Goal: Task Accomplishment & Management: Manage account settings

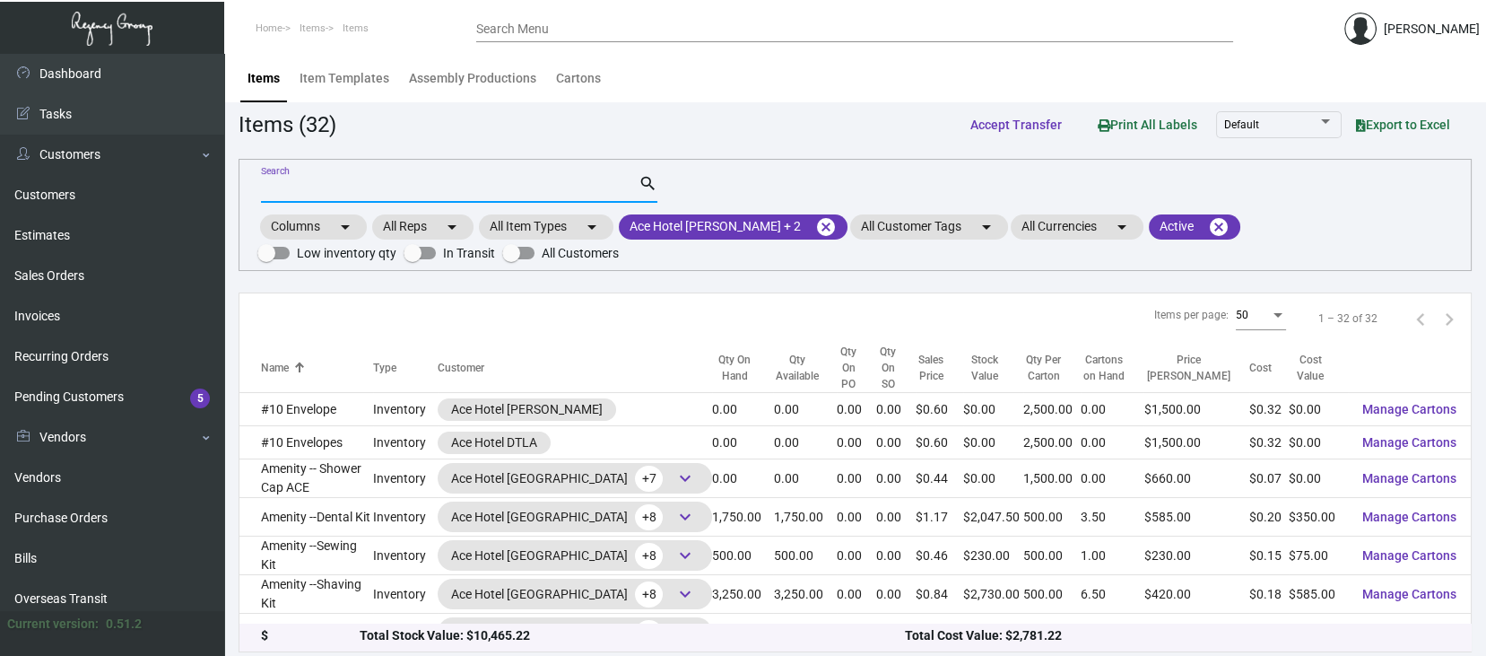
scroll to position [239, 0]
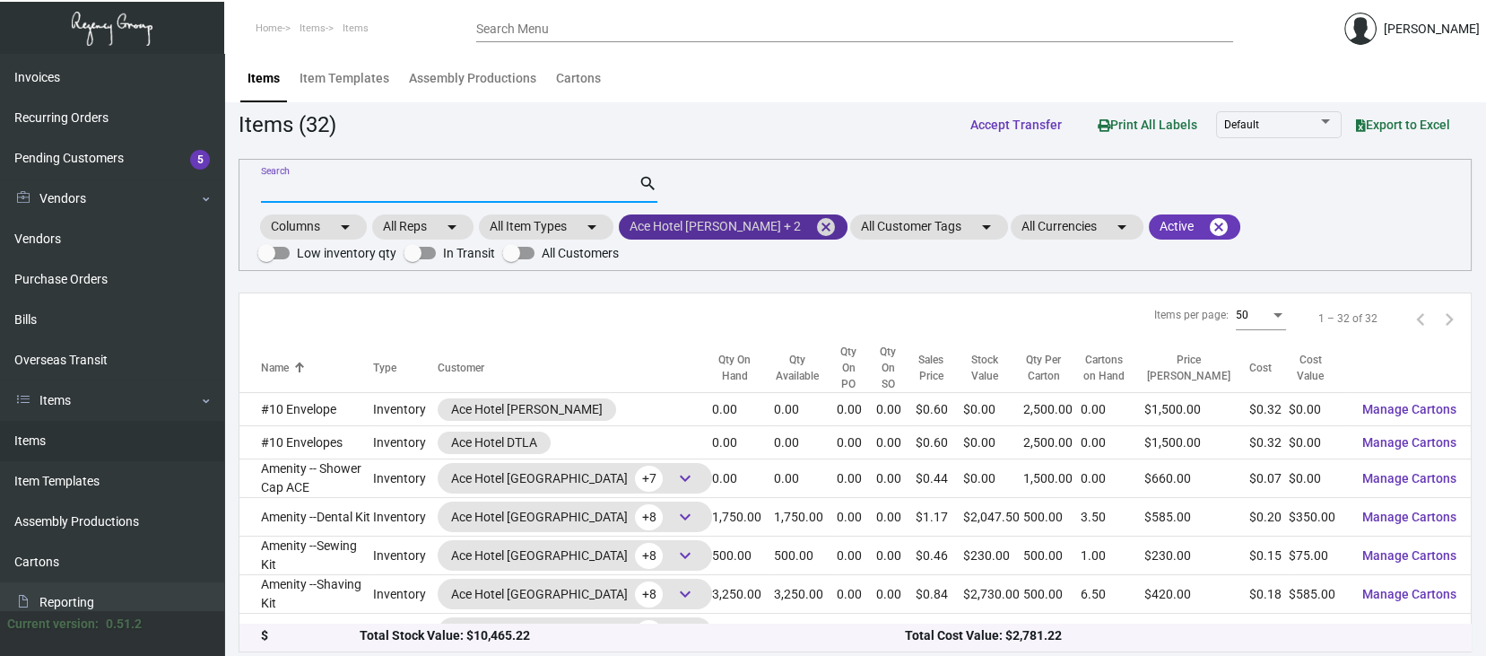
click at [815, 222] on mat-icon "cancel" at bounding box center [826, 227] width 22 height 22
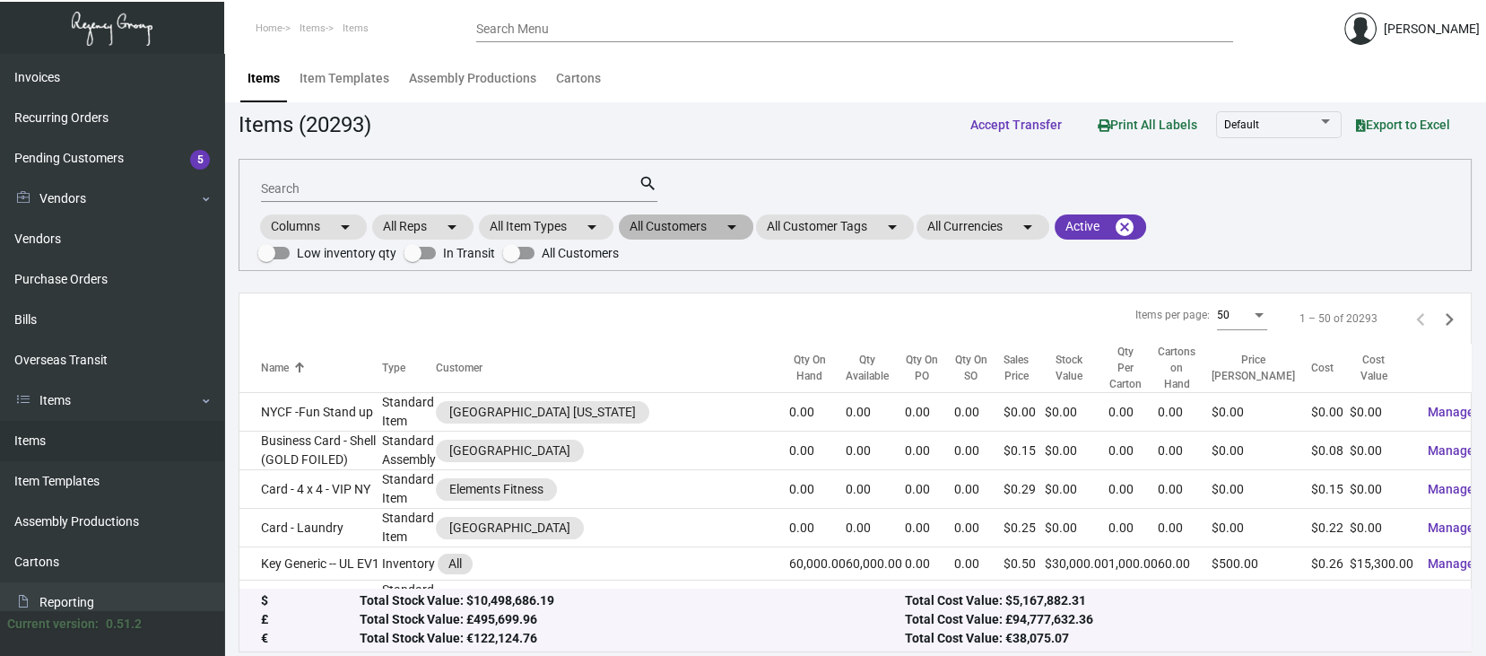
click at [709, 226] on mat-chip "All Customers arrow_drop_down" at bounding box center [686, 226] width 135 height 25
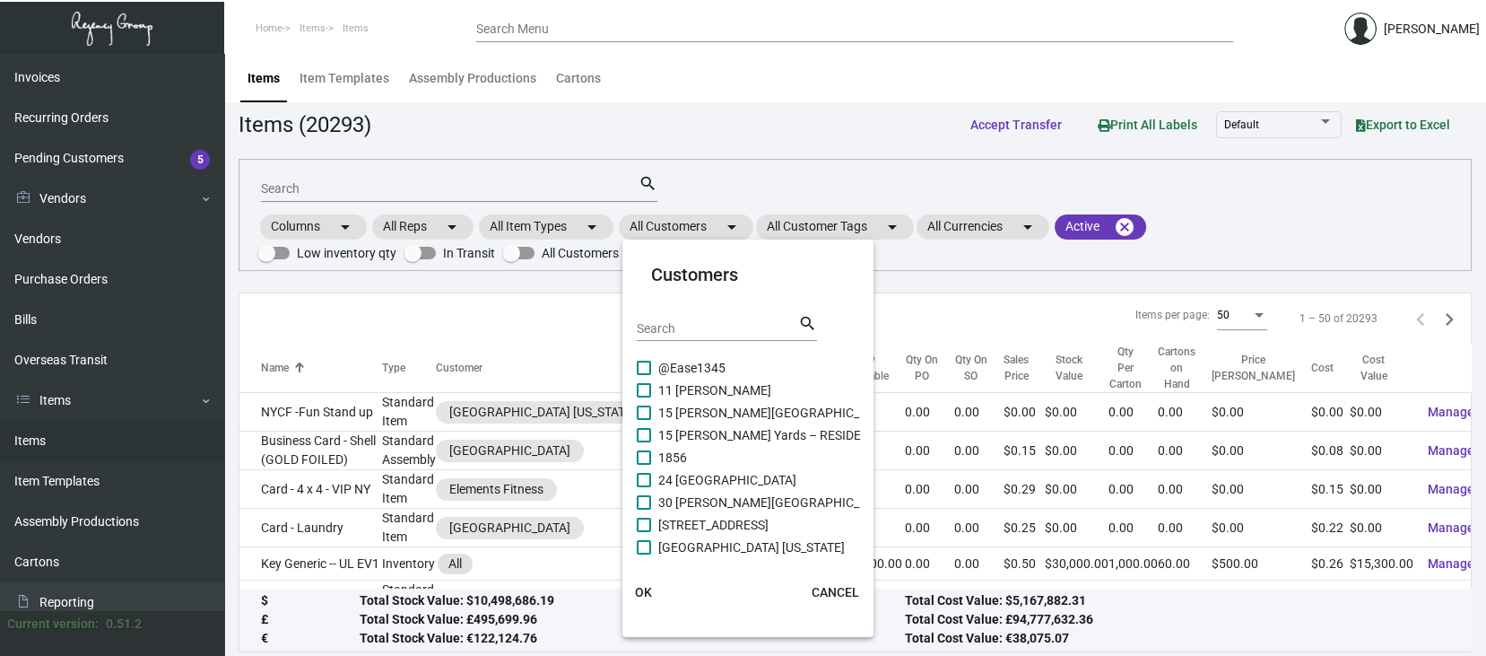
click at [656, 325] on input "Search" at bounding box center [717, 329] width 161 height 14
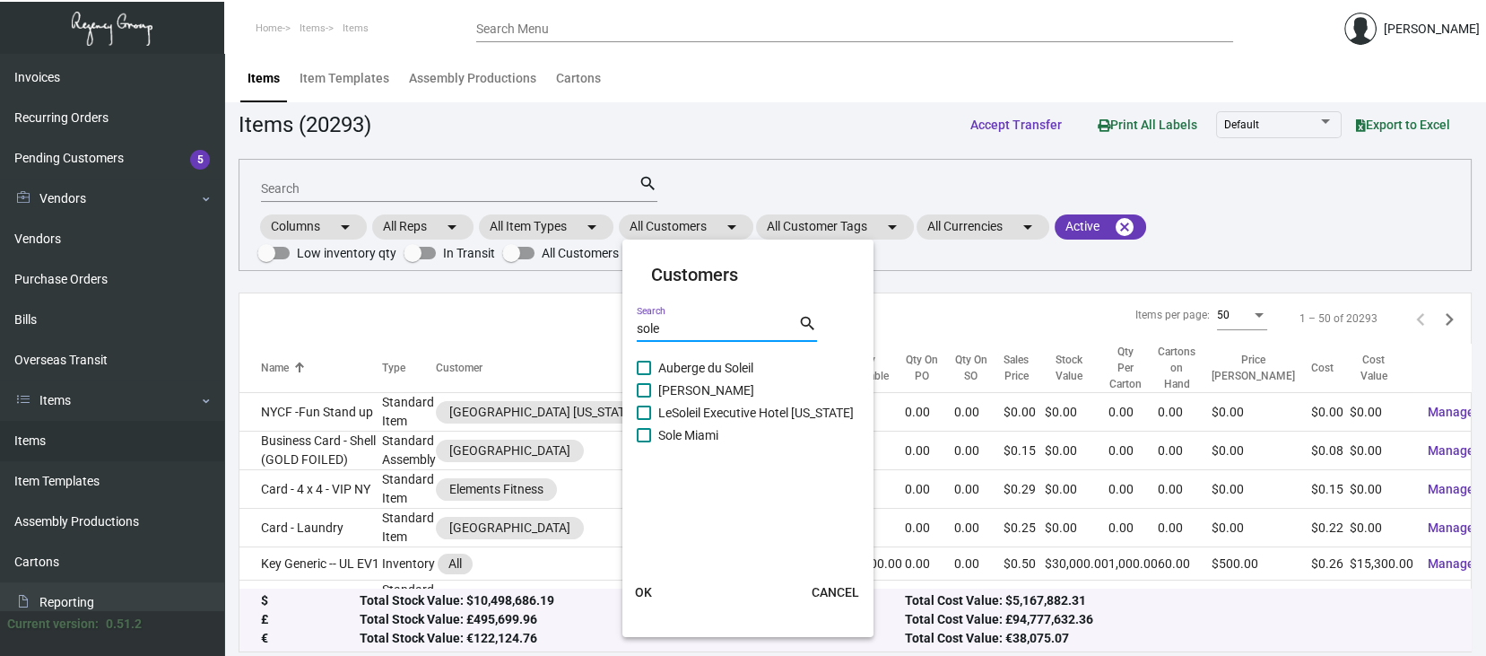
type input "sole"
click at [639, 434] on span at bounding box center [644, 435] width 14 height 14
click at [643, 442] on input "Sole Miami" at bounding box center [643, 442] width 1 height 1
checkbox input "true"
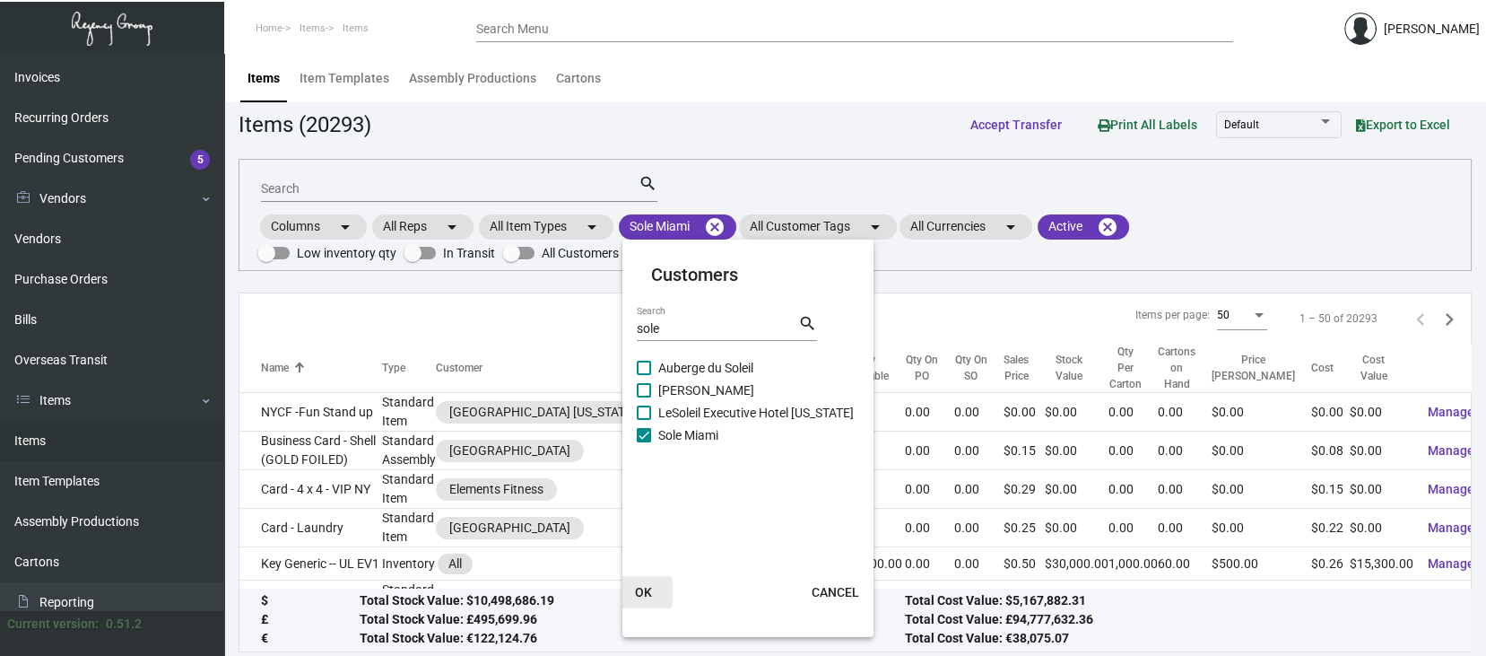
click at [641, 590] on span "OK" at bounding box center [643, 592] width 17 height 14
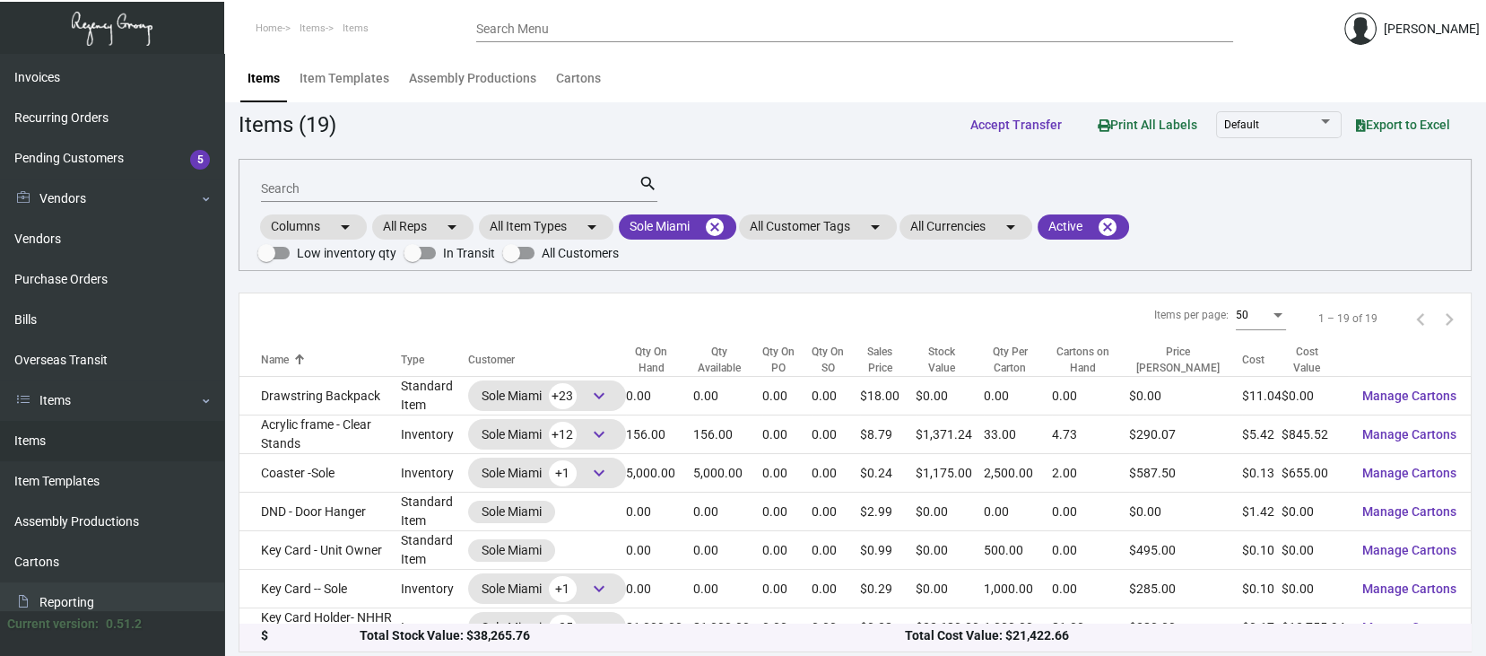
click at [301, 183] on input "Search" at bounding box center [450, 189] width 378 height 14
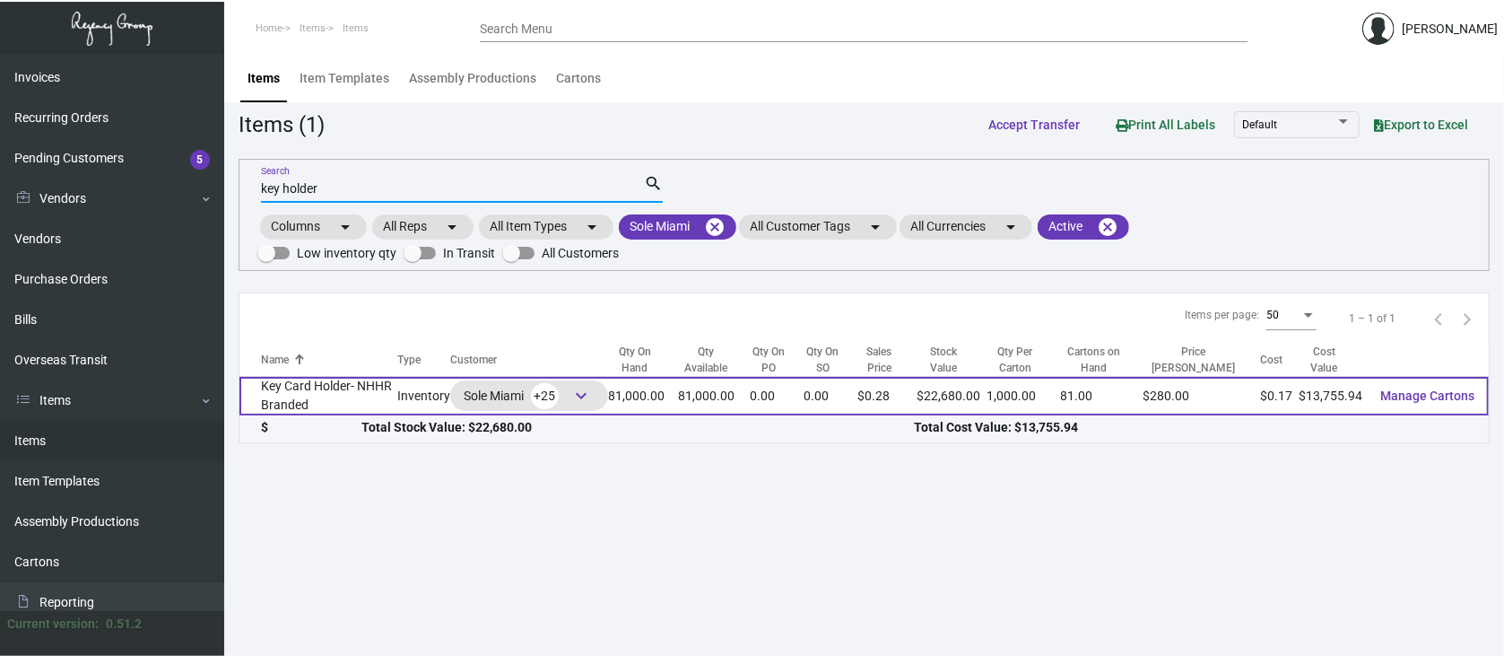
type input "key holder"
click at [592, 391] on span "keyboard_arrow_down" at bounding box center [581, 396] width 22 height 22
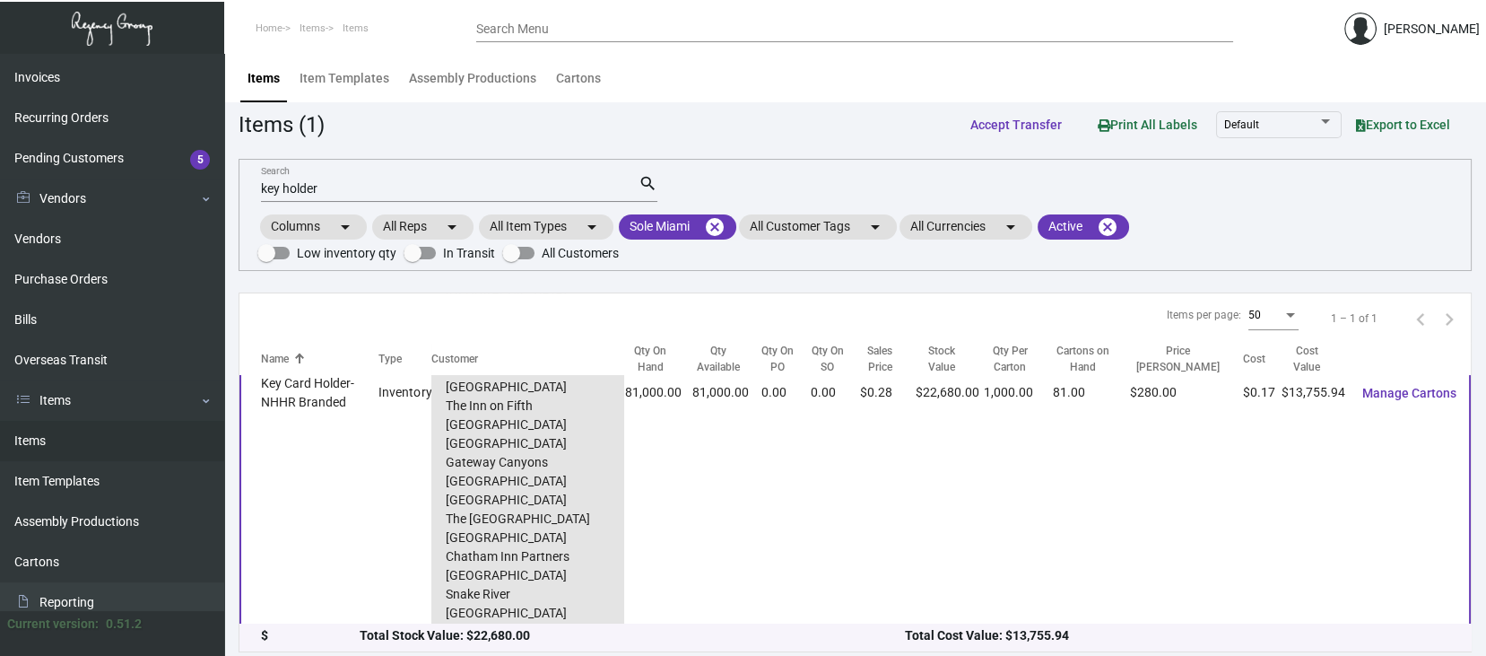
click at [1398, 386] on span "Manage Cartons" at bounding box center [1410, 393] width 94 height 14
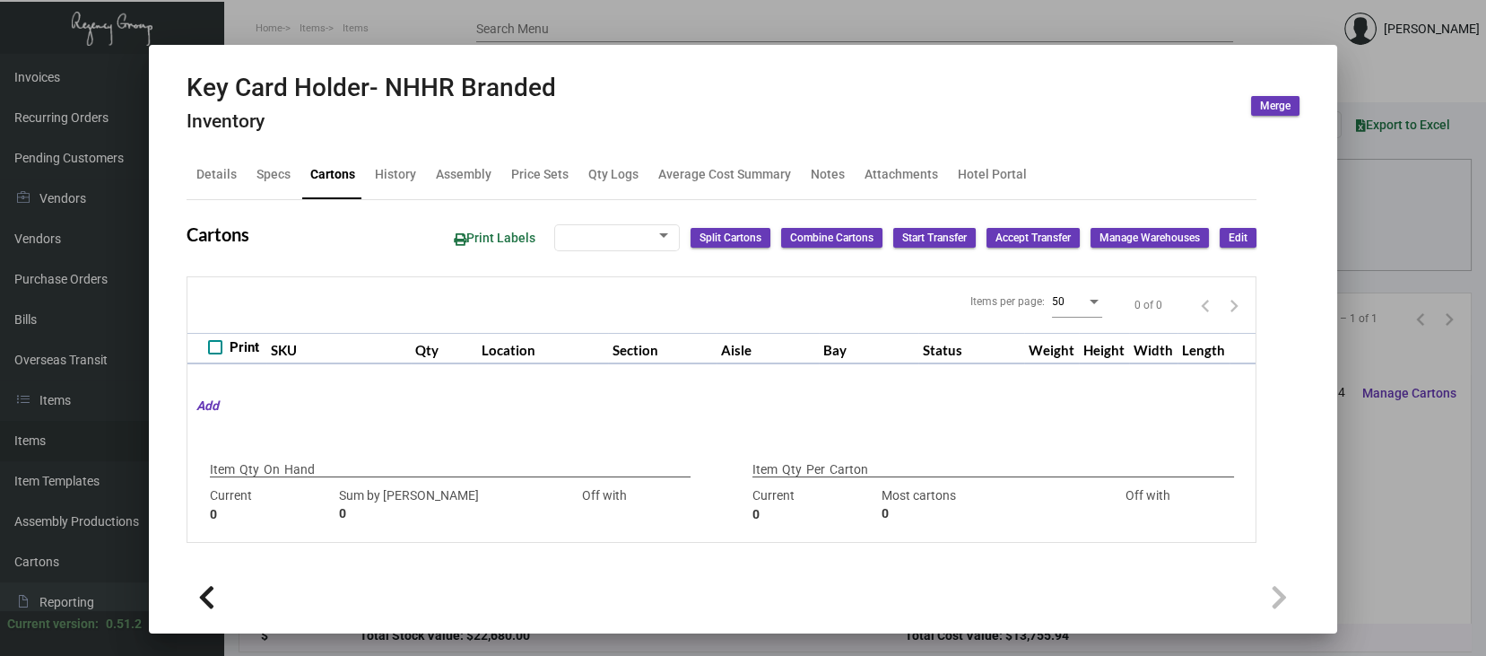
type input "81,000"
type input "7000"
type input "+74000"
type input "1,000"
type input "1000"
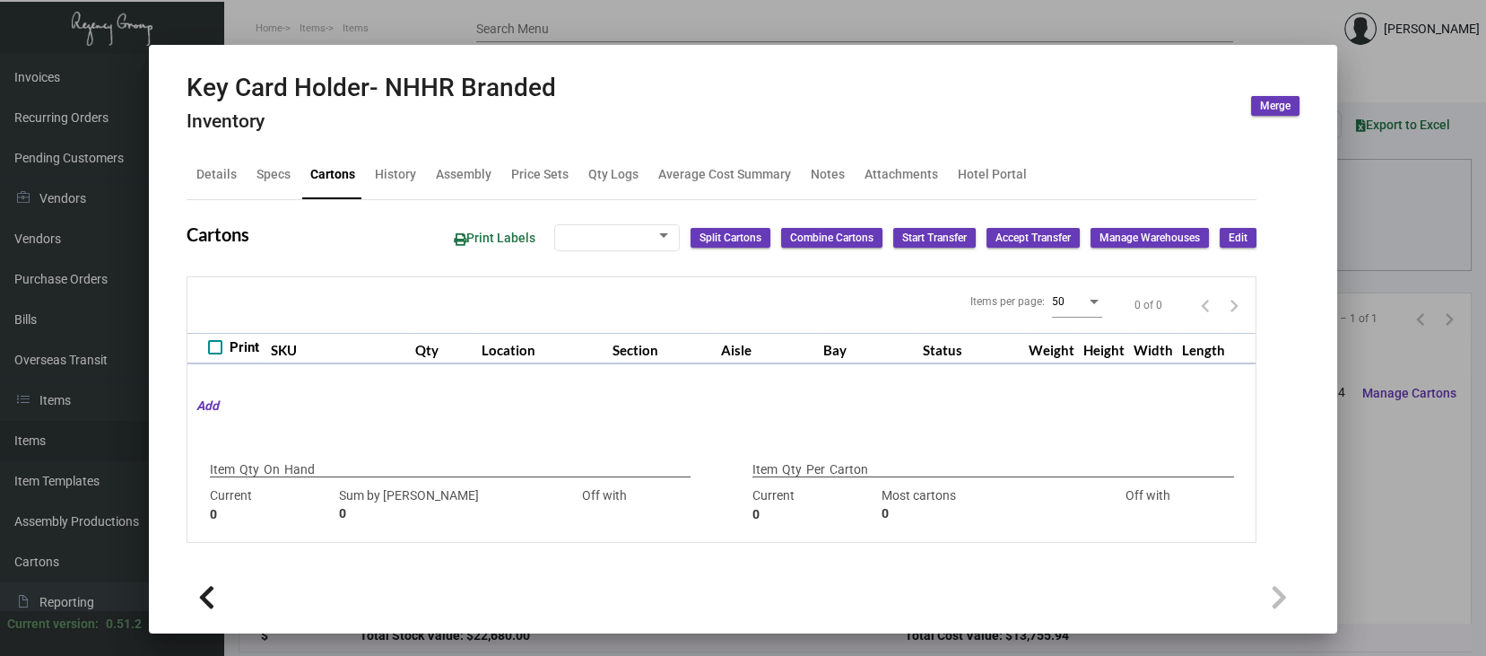
type input "0"
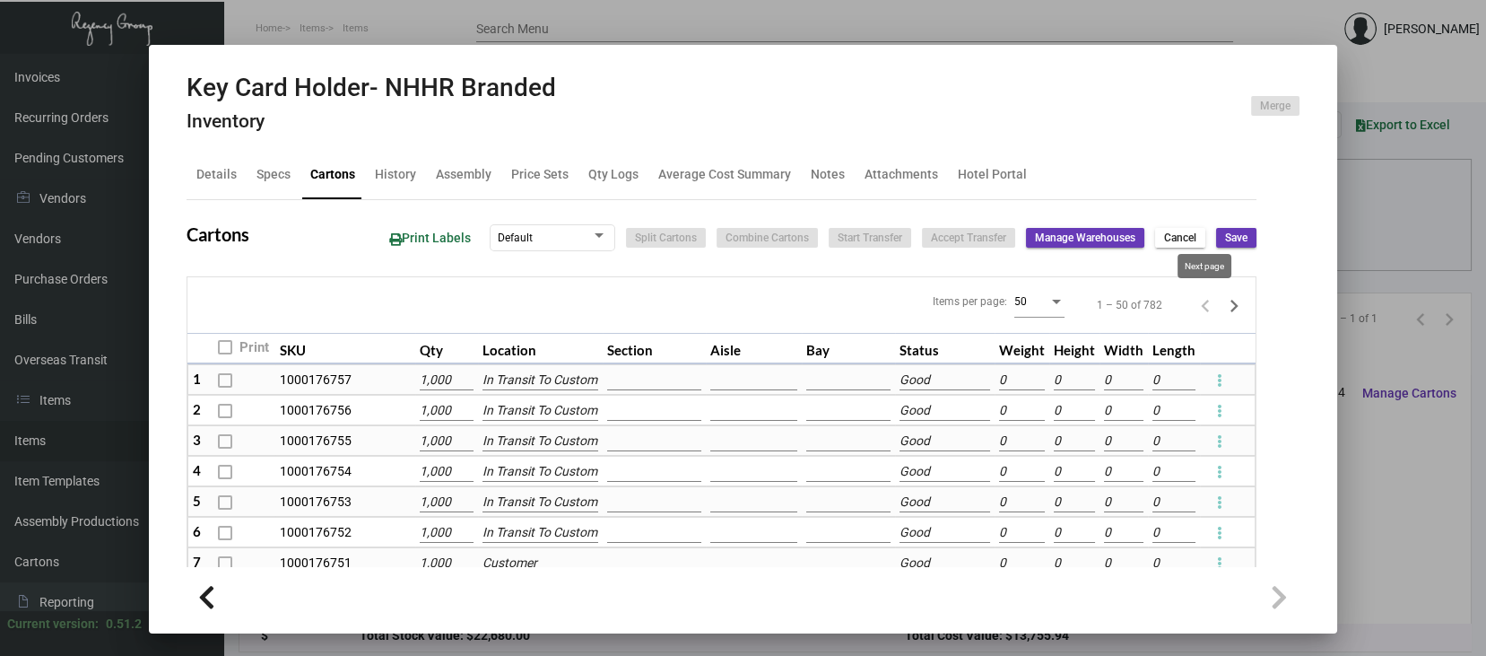
click at [1222, 305] on icon "Next page" at bounding box center [1234, 305] width 25 height 25
type input "0"
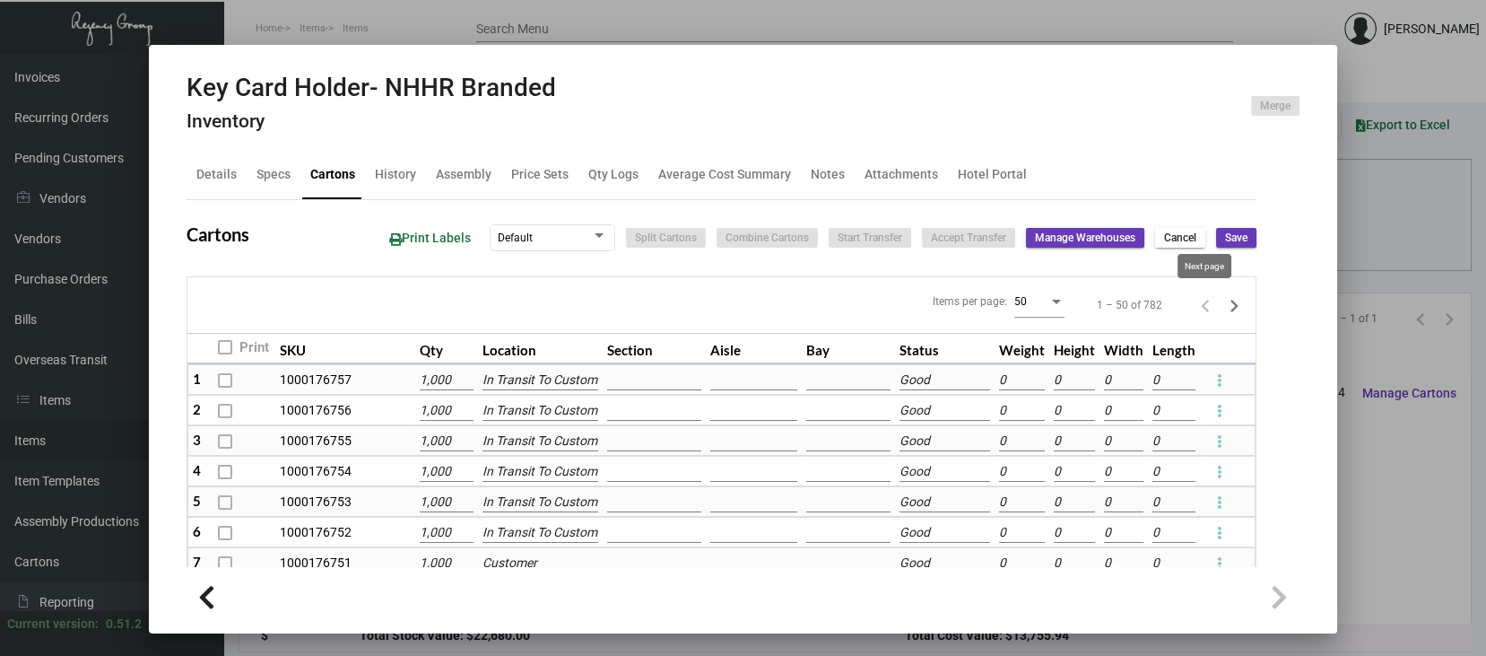
type input "0"
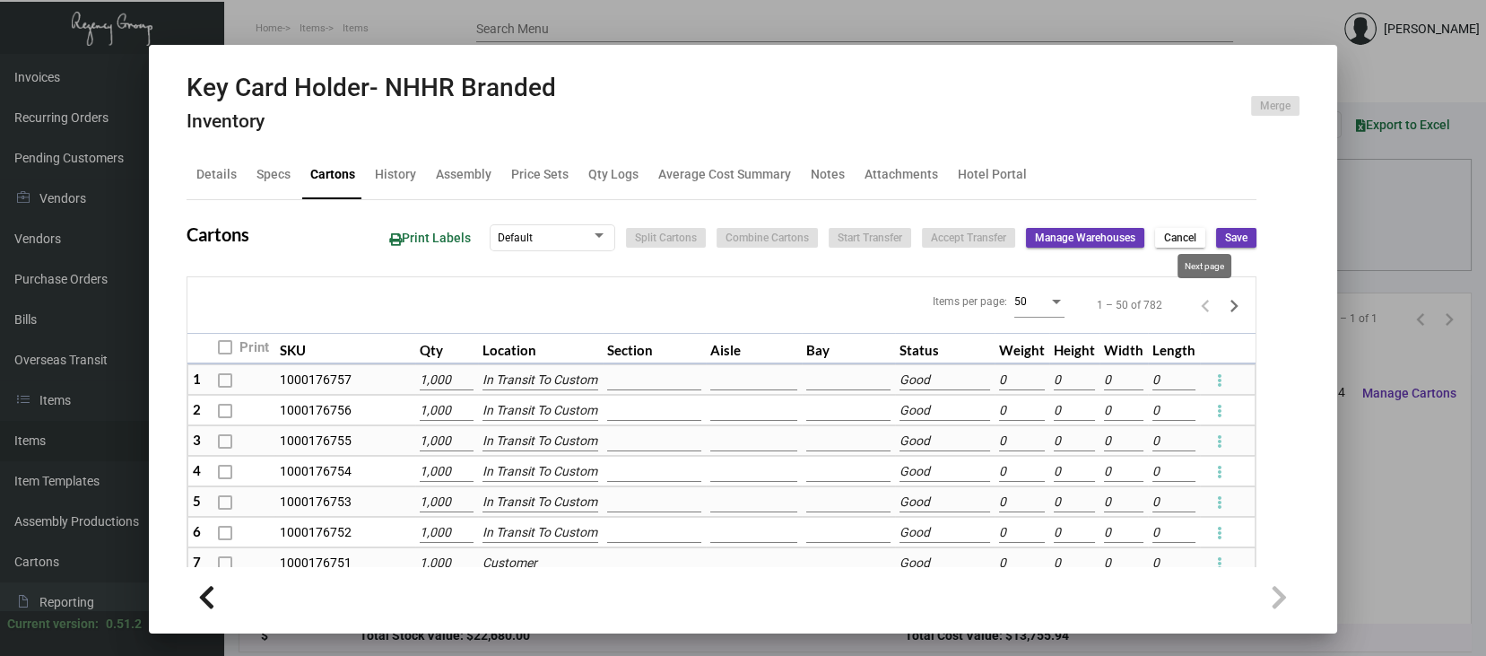
type input "0"
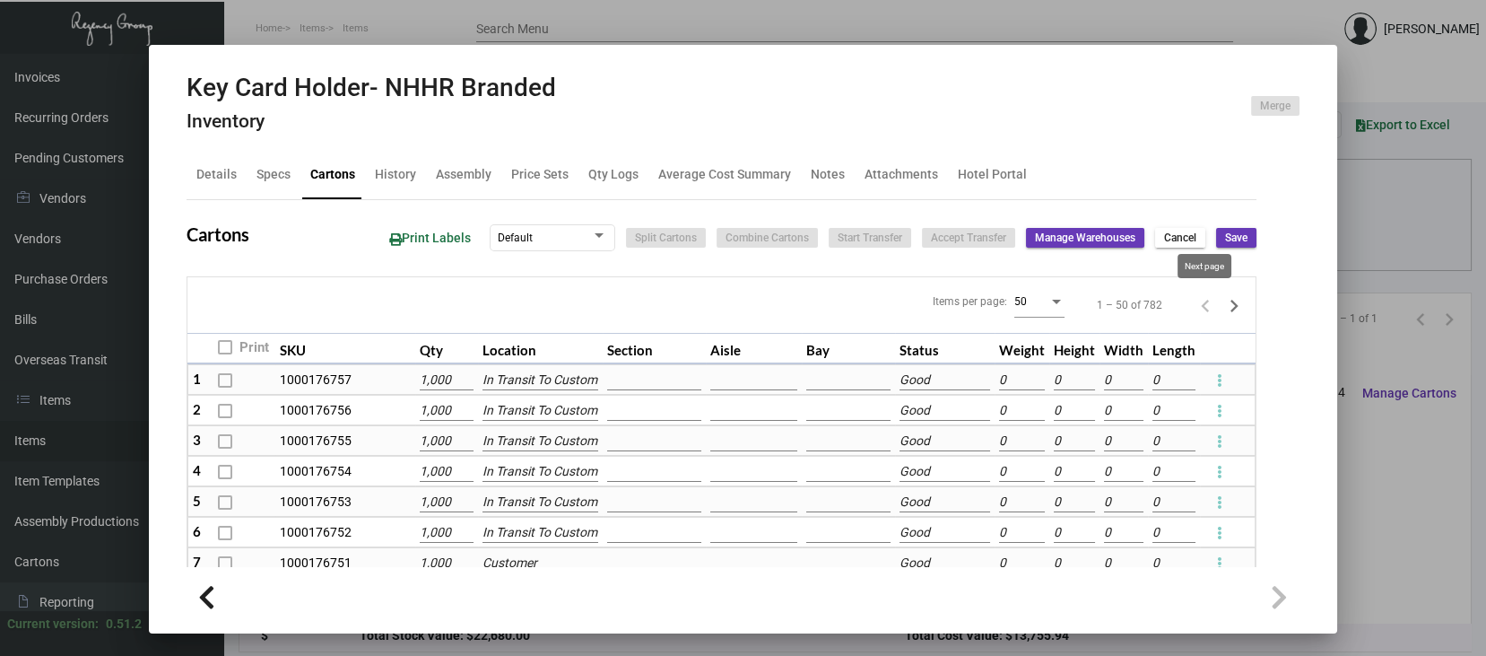
type input "0"
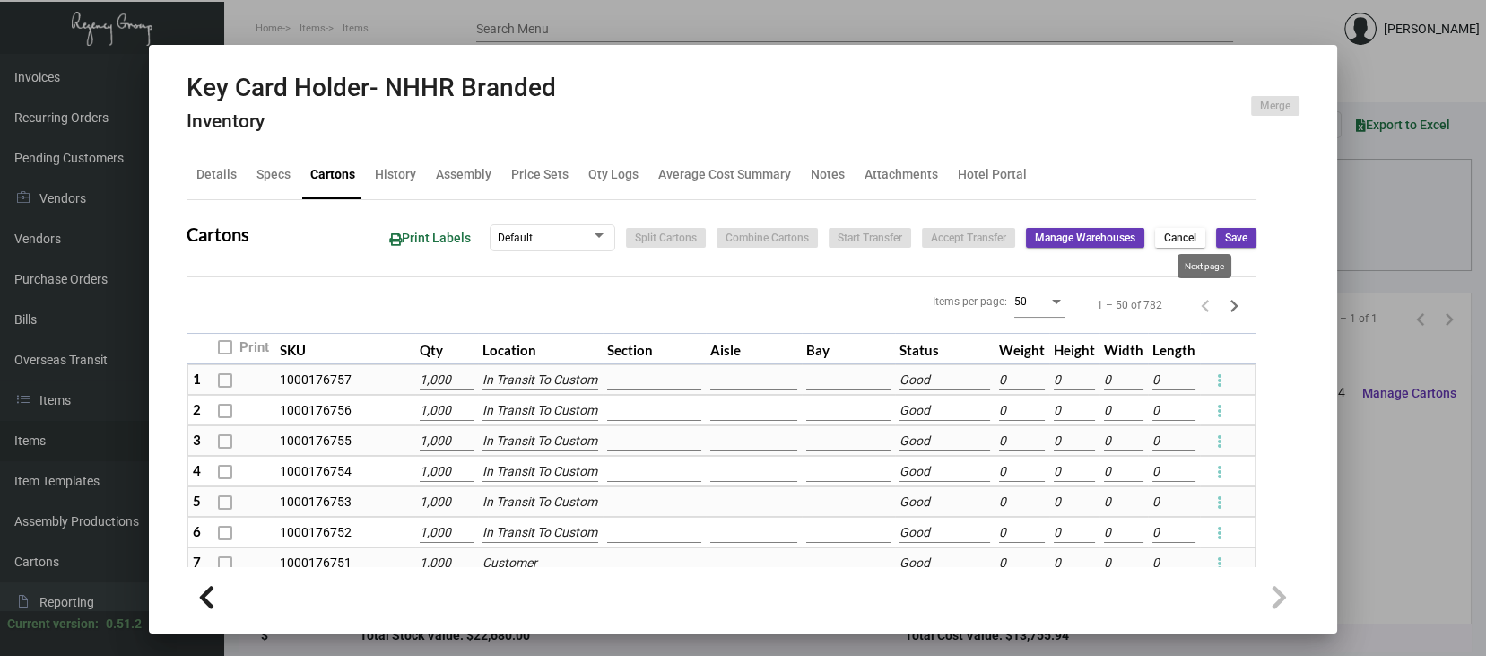
type input "0"
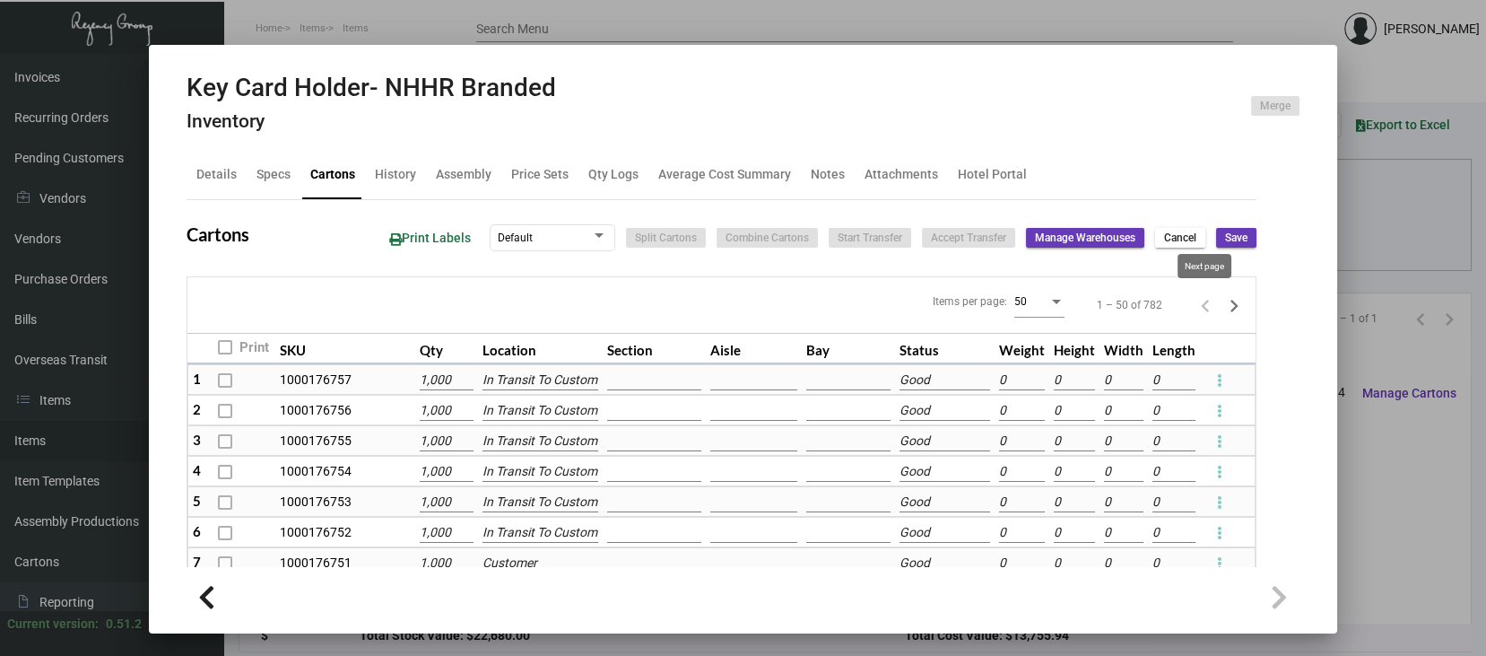
type input "0"
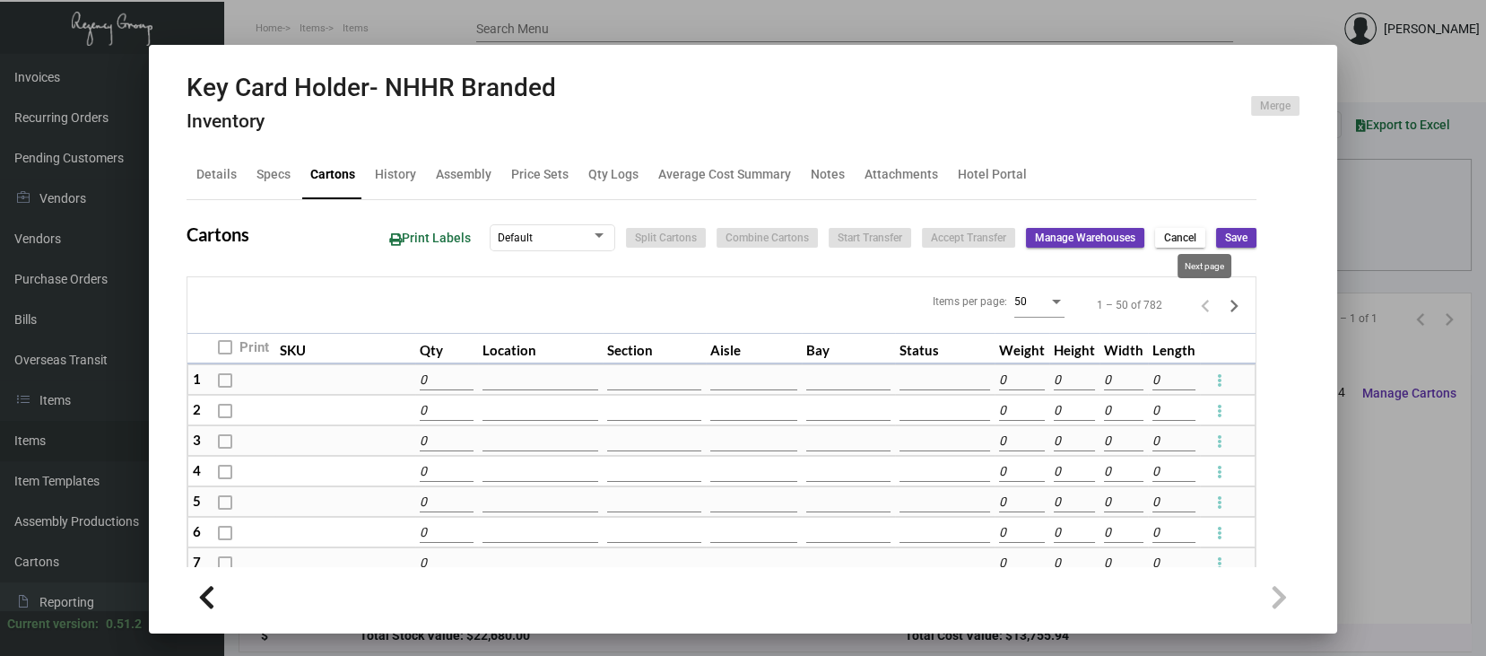
type input "0"
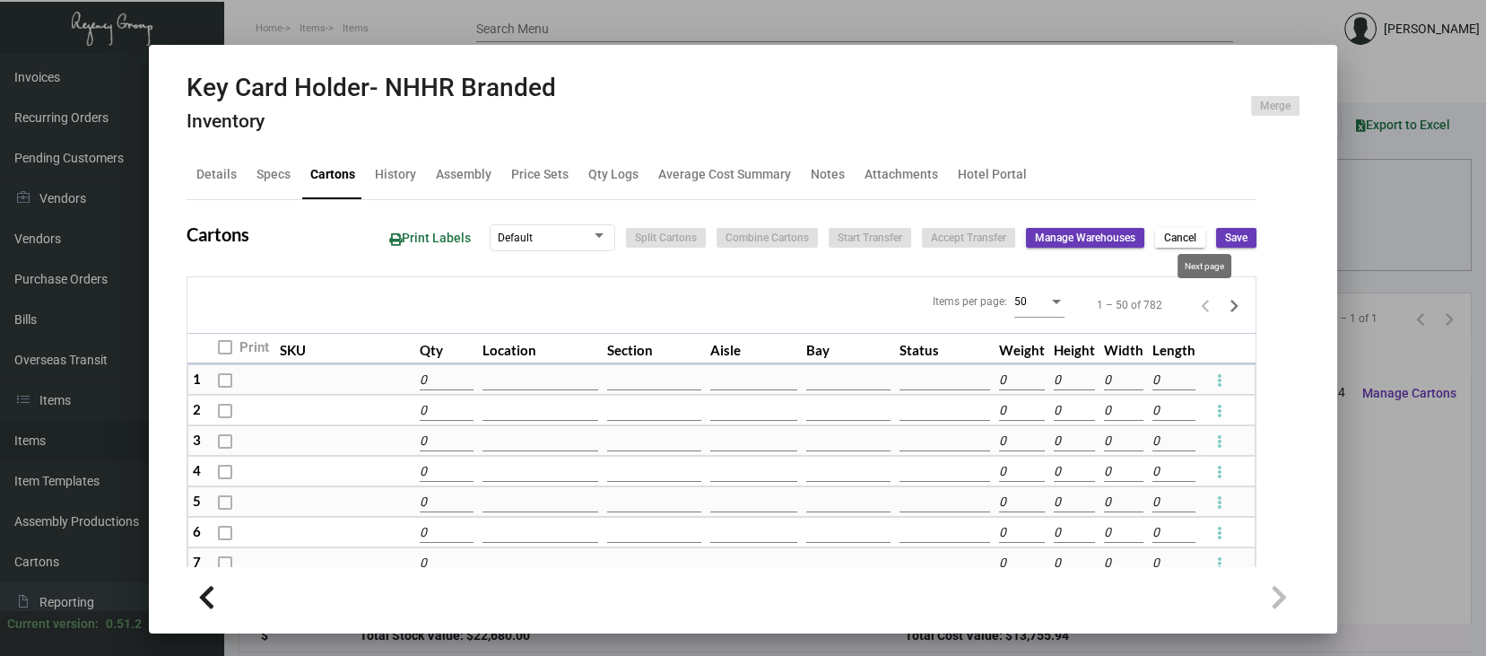
type input "0"
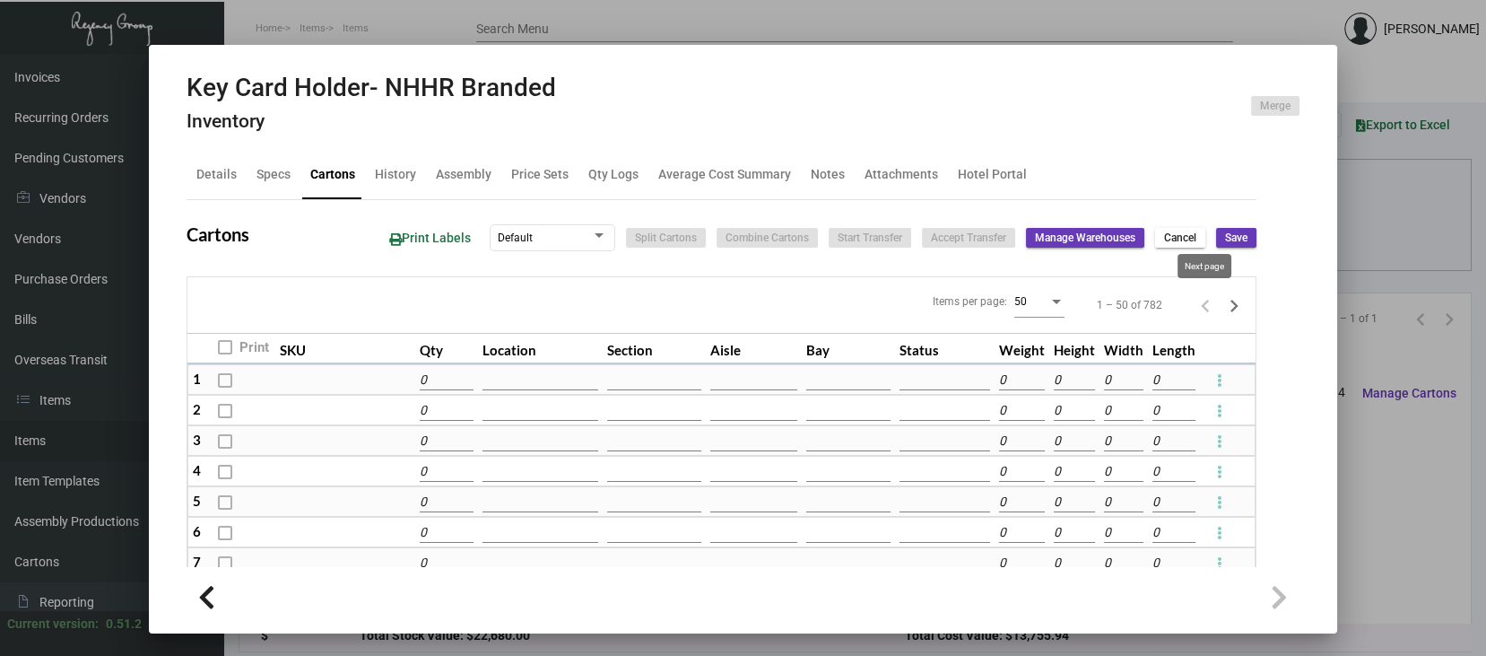
type input "0"
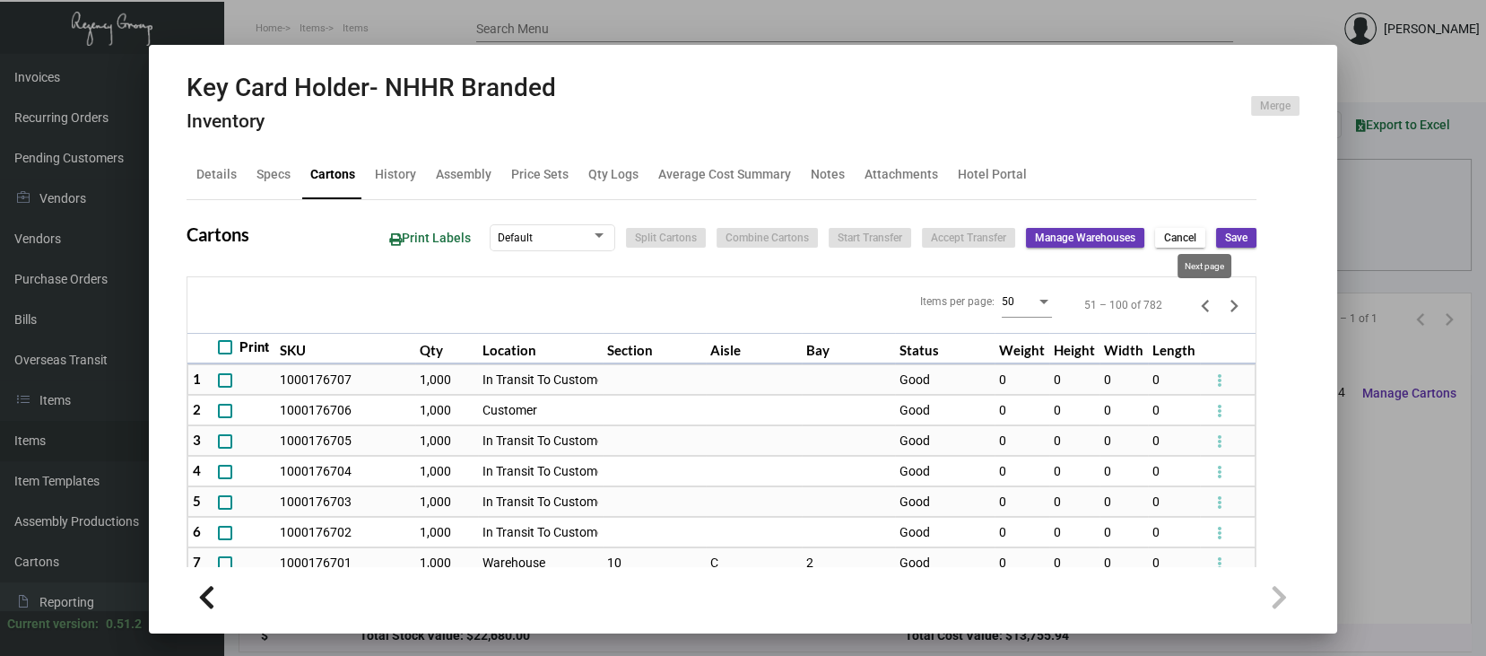
click at [1222, 307] on icon "Next page" at bounding box center [1234, 305] width 25 height 25
click at [1222, 305] on icon "Next page" at bounding box center [1234, 305] width 25 height 25
click at [1222, 300] on icon "Next page" at bounding box center [1234, 305] width 25 height 25
click at [1222, 303] on icon "Next page" at bounding box center [1234, 305] width 25 height 25
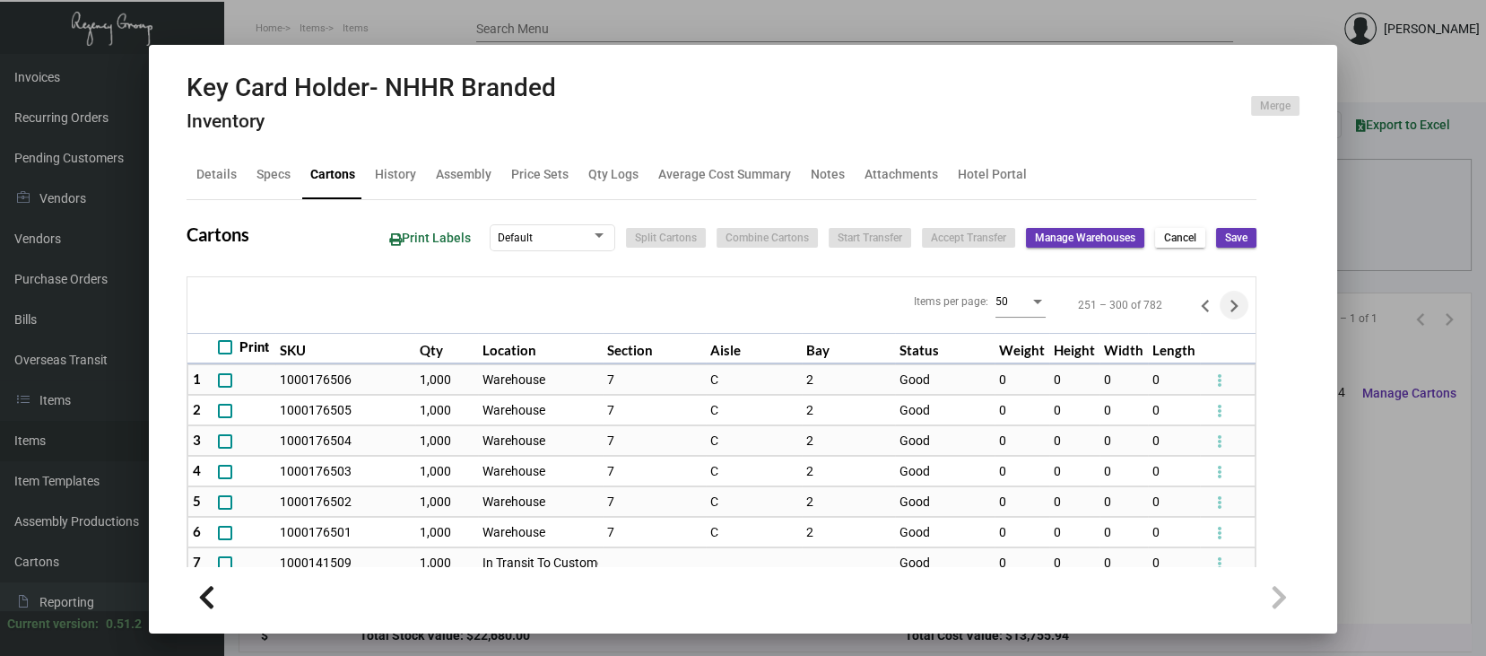
click at [1231, 305] on icon "Next page" at bounding box center [1235, 306] width 8 height 13
click at [1403, 330] on div at bounding box center [743, 328] width 1486 height 656
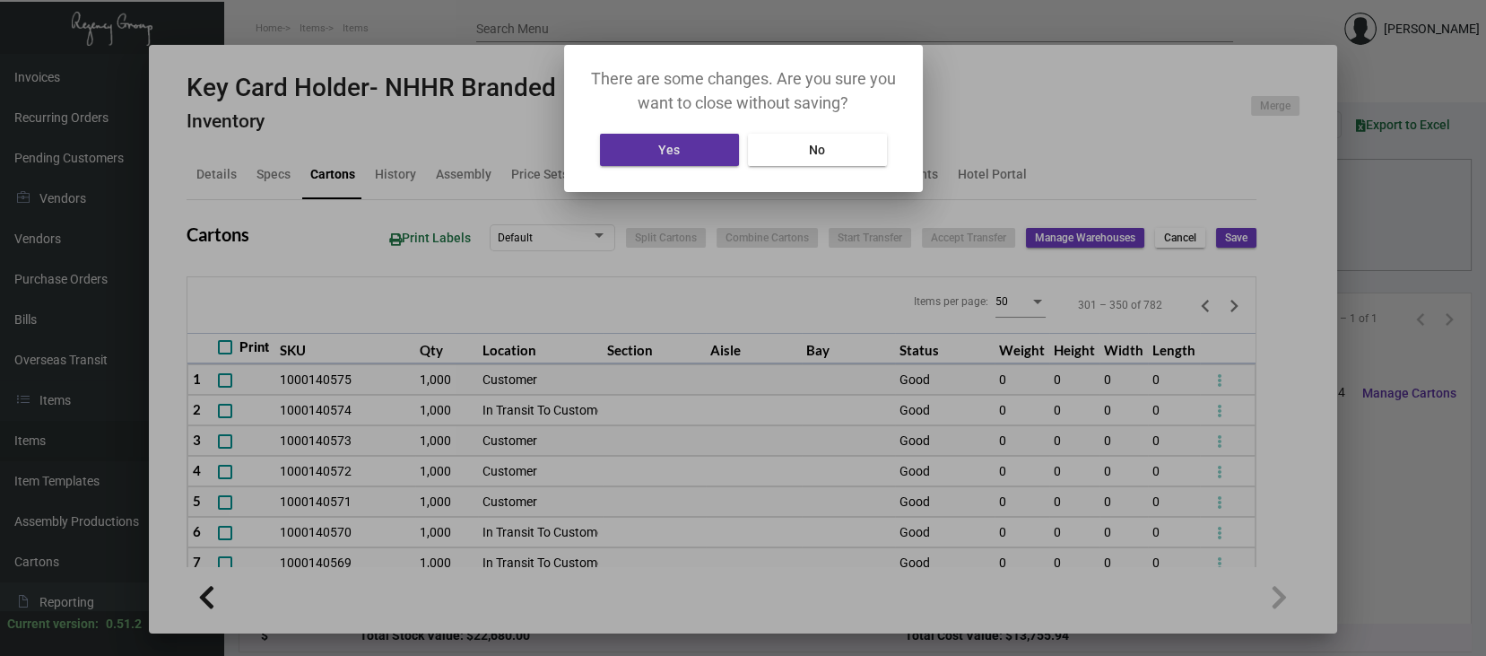
click at [706, 155] on button "Yes" at bounding box center [669, 150] width 139 height 32
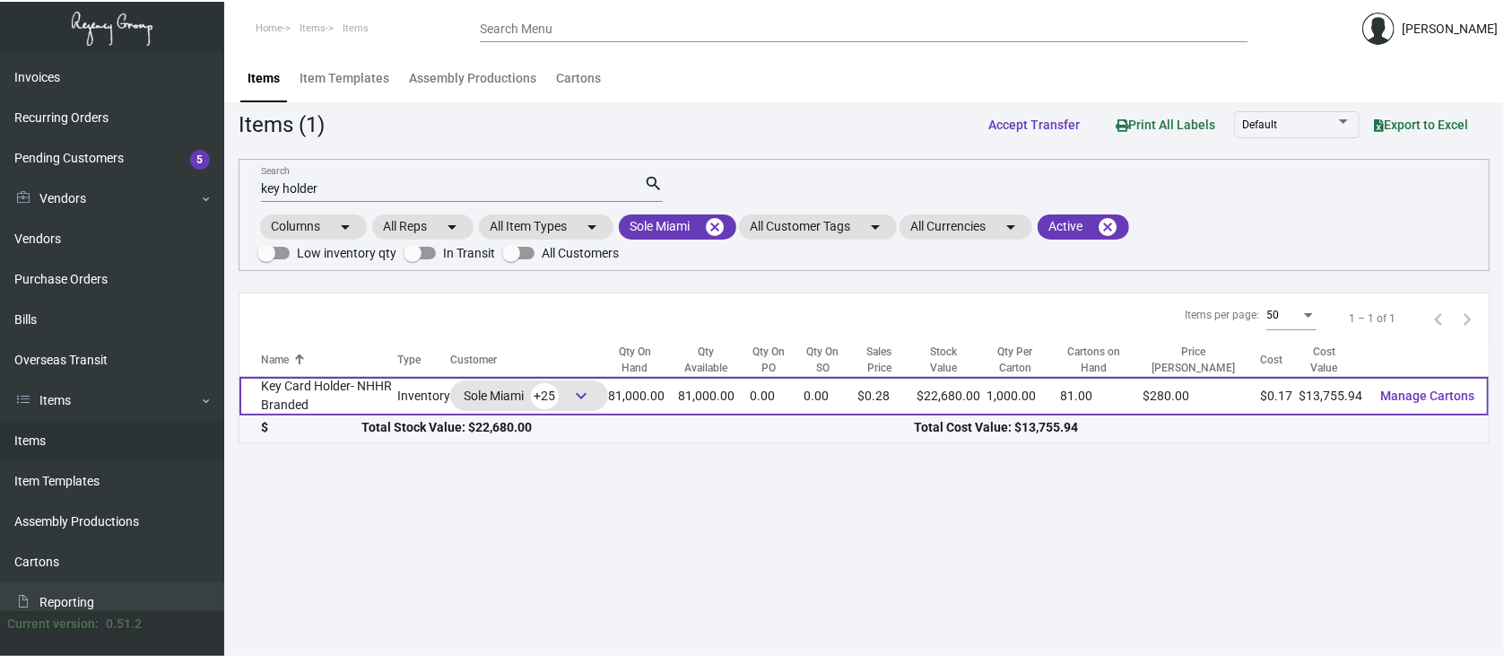
click at [592, 393] on span "keyboard_arrow_down" at bounding box center [581, 396] width 22 height 22
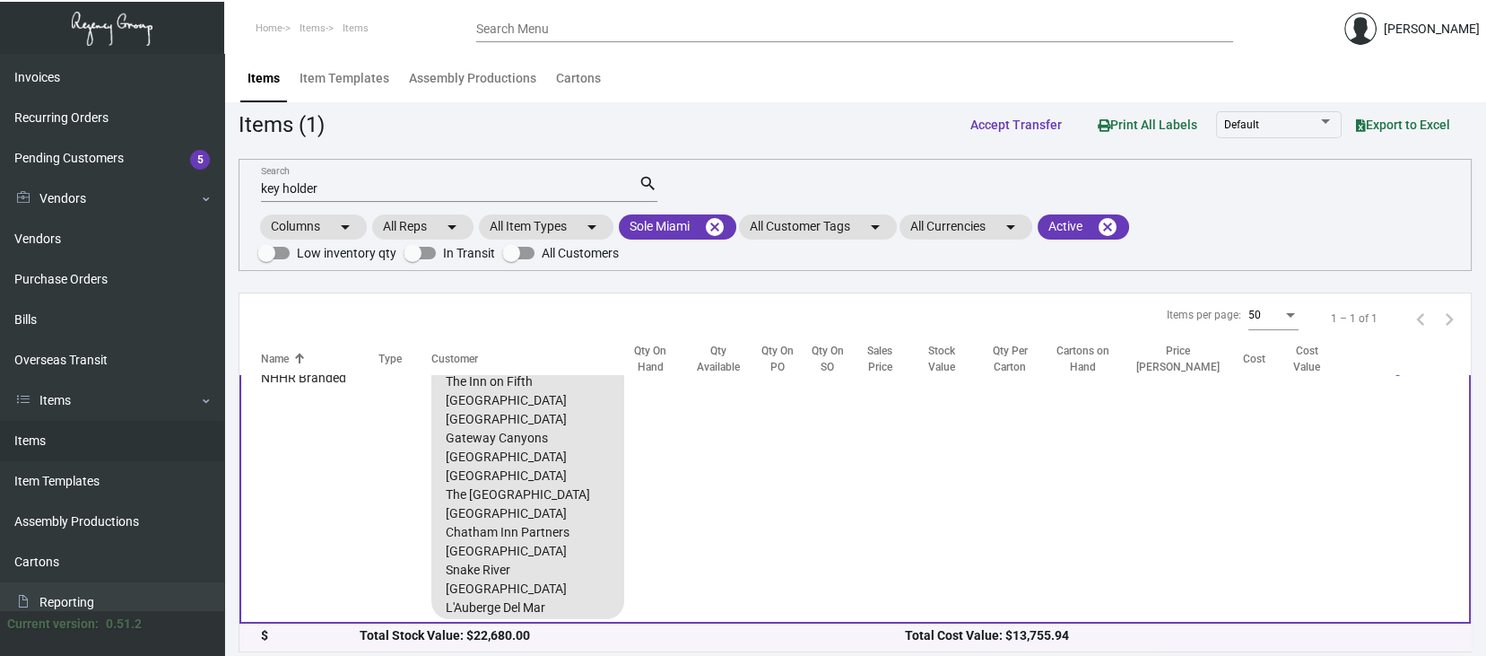
scroll to position [144, 0]
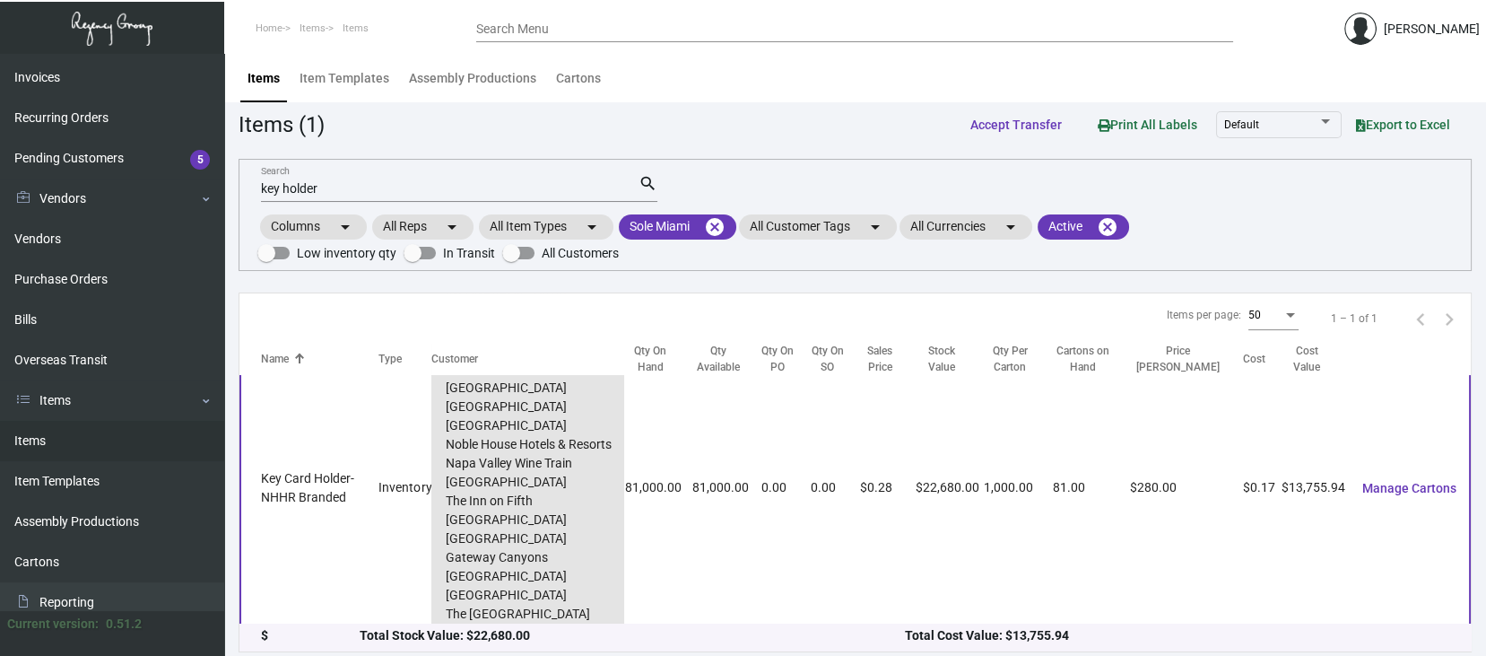
click at [660, 540] on td "81,000.00" at bounding box center [657, 487] width 67 height 509
